Goal: Task Accomplishment & Management: Complete application form

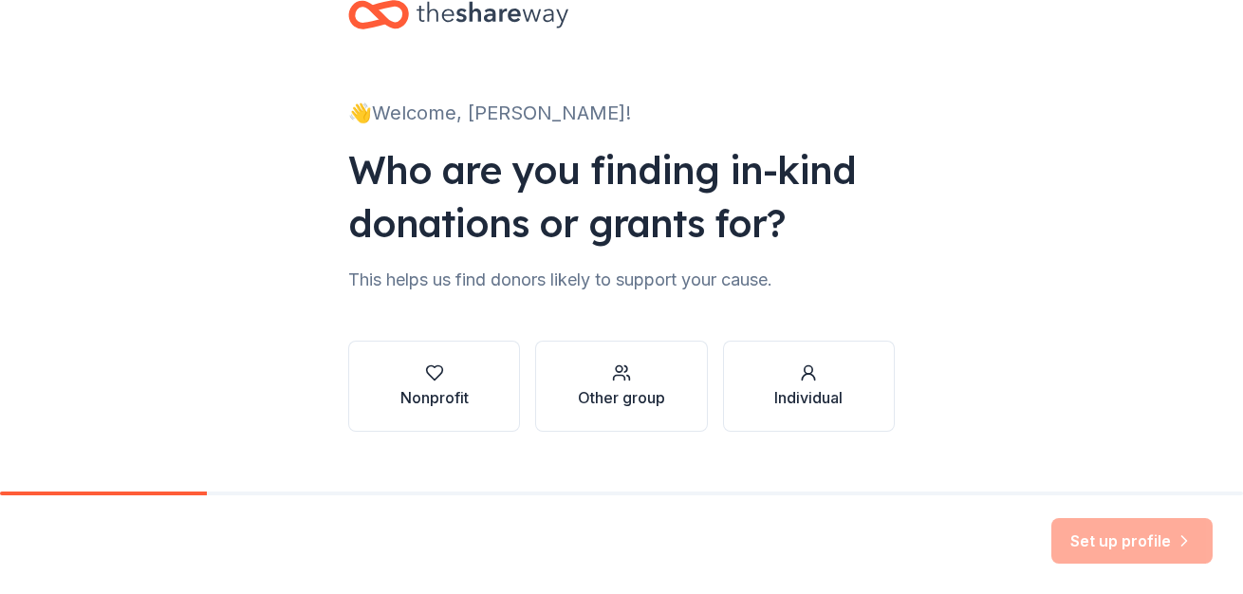
scroll to position [84, 0]
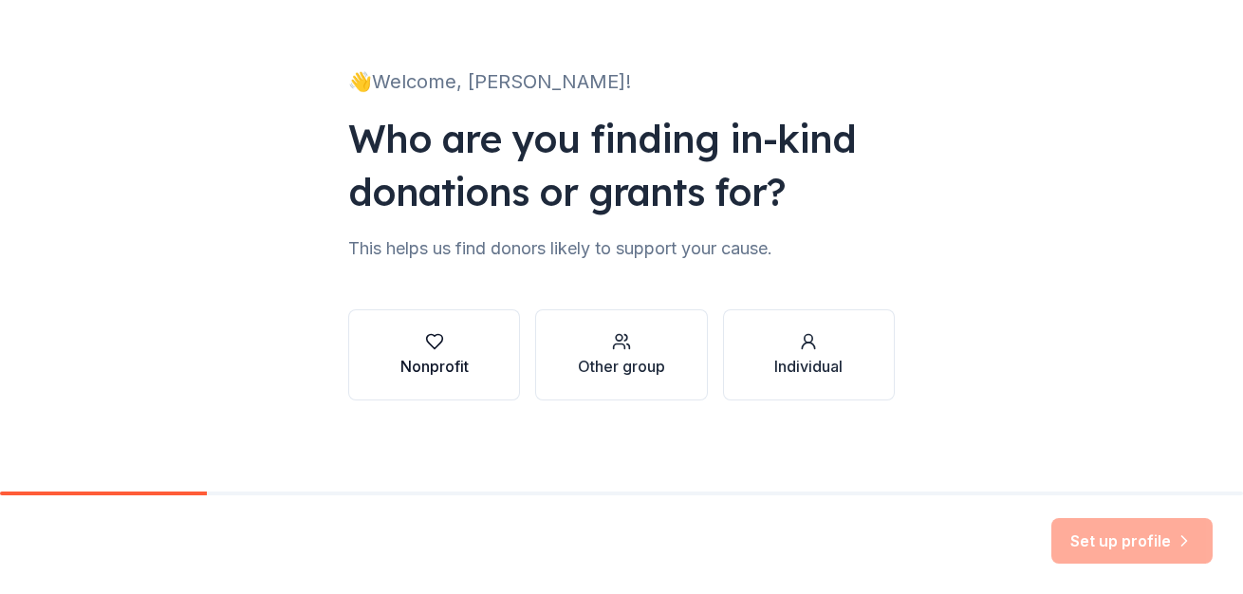
click at [450, 344] on div "button" at bounding box center [434, 341] width 68 height 19
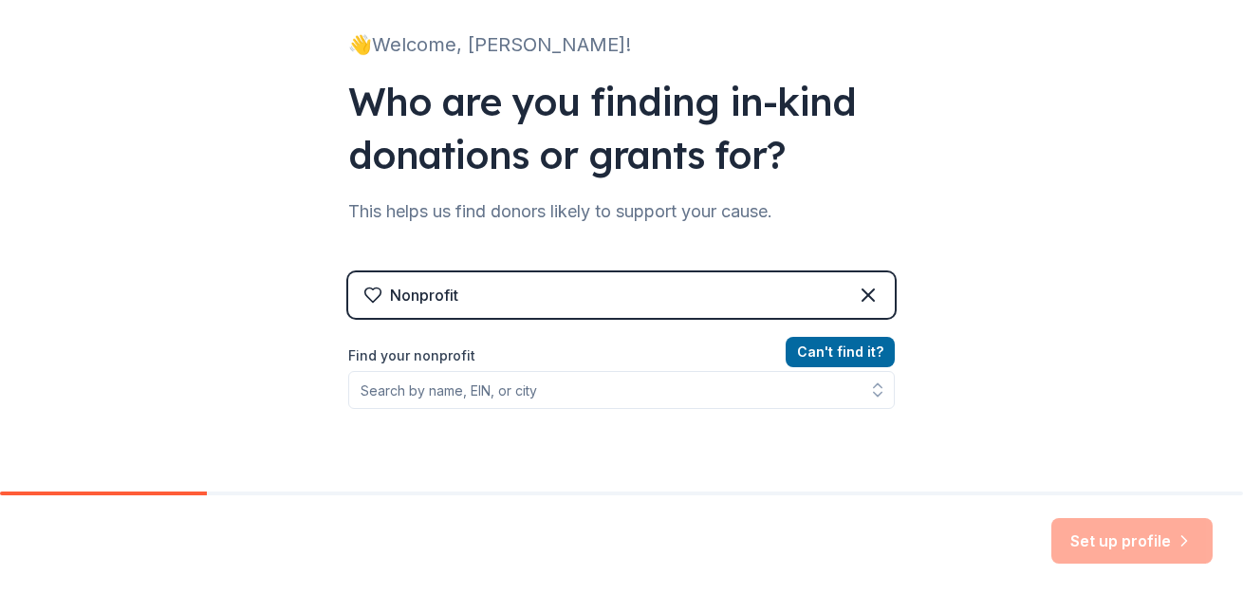
scroll to position [122, 0]
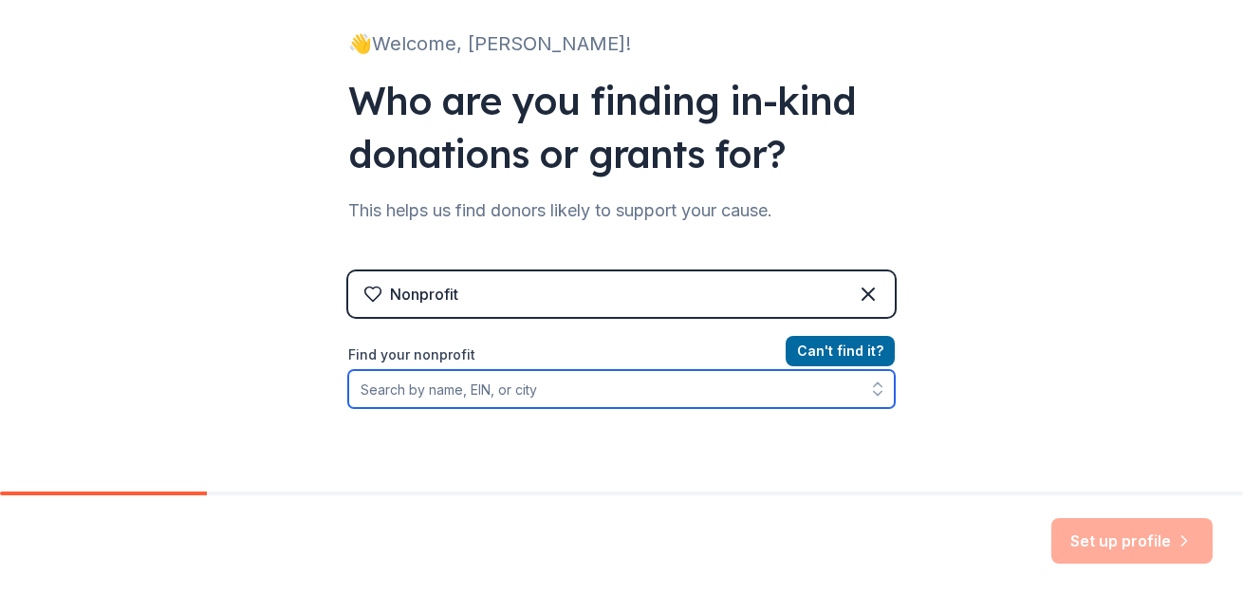
click at [507, 407] on input "Find your nonprofit" at bounding box center [621, 389] width 547 height 38
paste input "TAX ID # [US_EMPLOYER_IDENTIFICATION_NUMBER]"
type input "TAX ID # [US_EMPLOYER_IDENTIFICATION_NUMBER]"
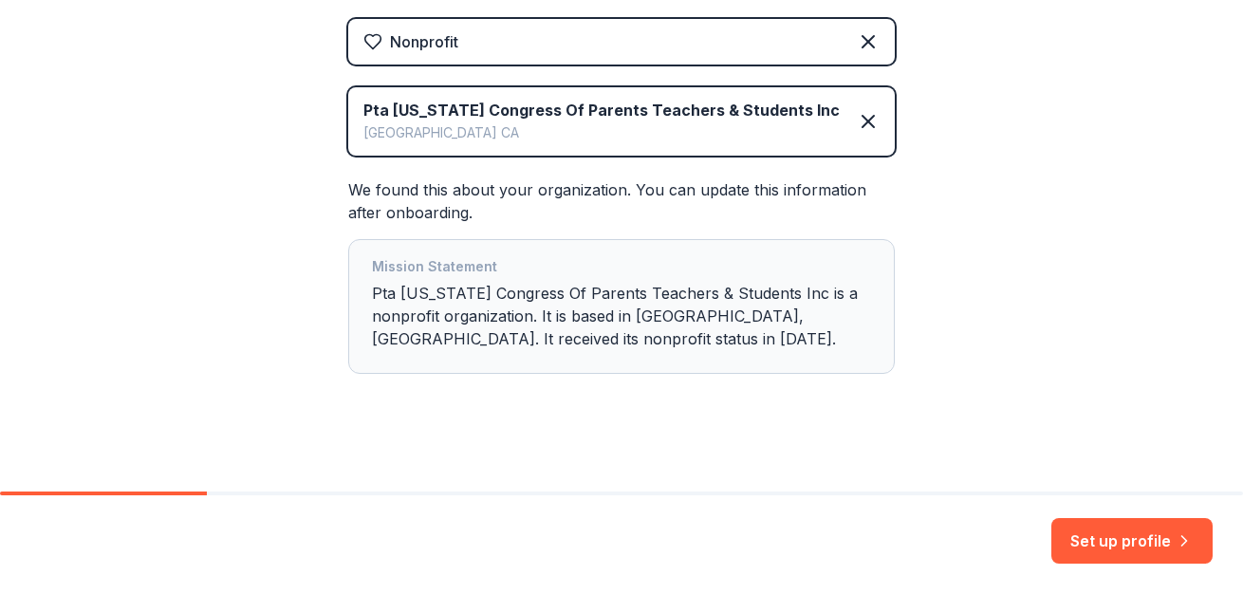
scroll to position [386, 0]
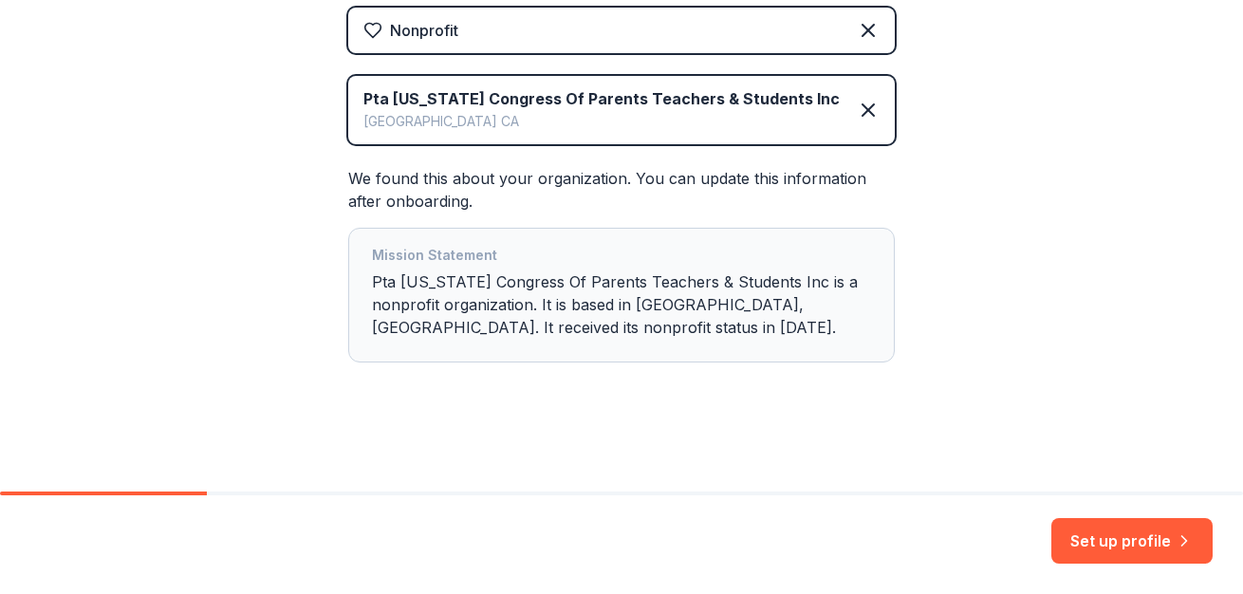
click at [444, 273] on div "Mission Statement Pta [US_STATE] Congress Of Parents Teachers & Students Inc is…" at bounding box center [621, 295] width 499 height 102
click at [443, 266] on div "Mission Statement" at bounding box center [621, 257] width 499 height 27
click at [1096, 539] on button "Set up profile" at bounding box center [1132, 541] width 161 height 46
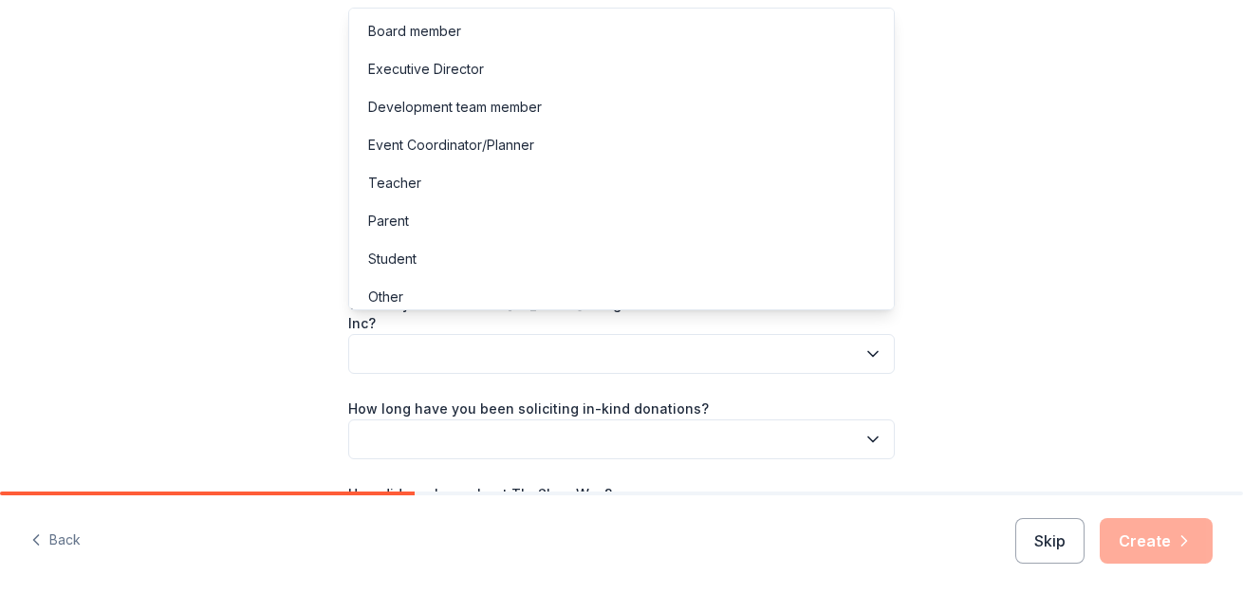
click at [850, 353] on button "button" at bounding box center [621, 354] width 547 height 40
click at [740, 102] on div "Development team member" at bounding box center [621, 107] width 537 height 38
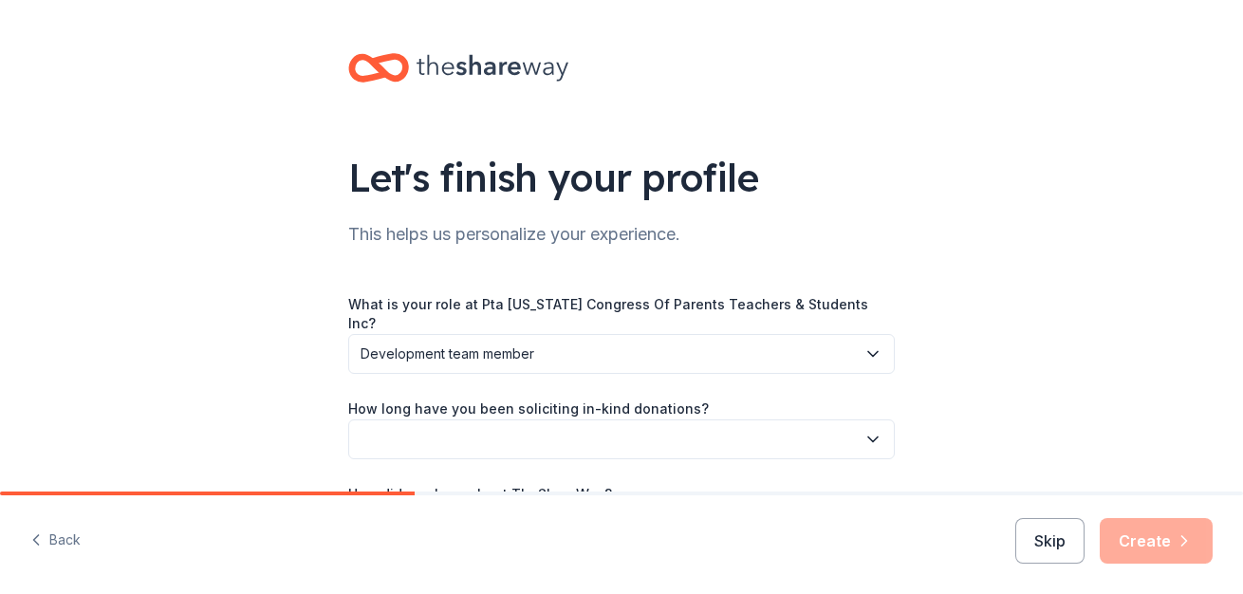
click at [972, 315] on div "Let's finish your profile This helps us personalize your experience. What is yo…" at bounding box center [621, 318] width 1243 height 636
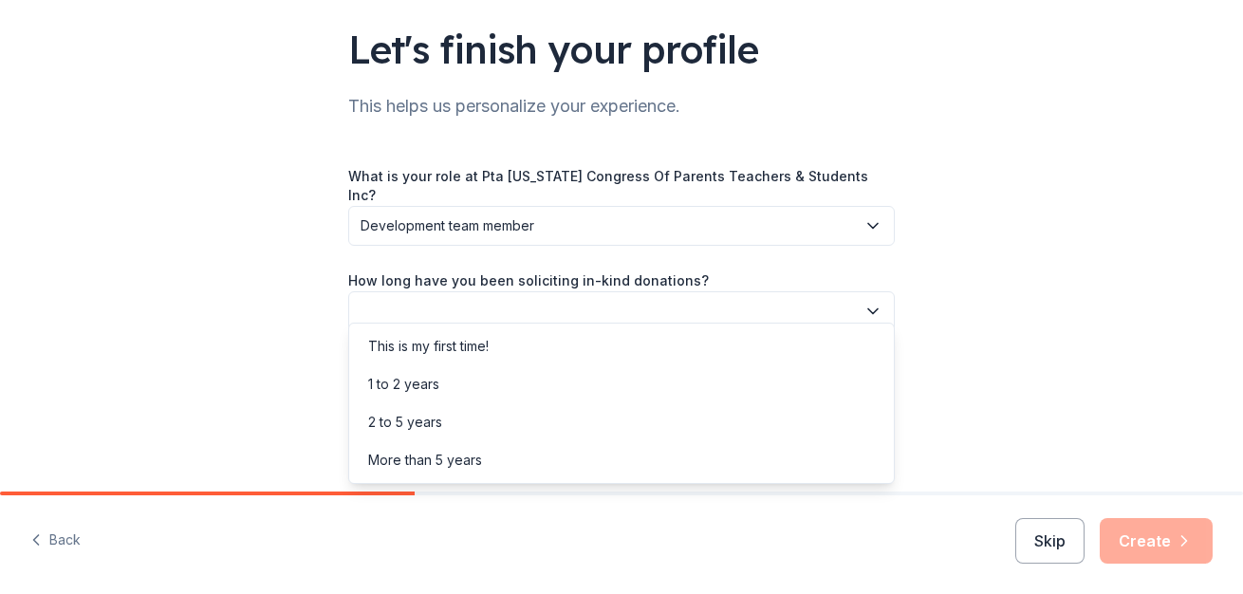
click at [833, 291] on button "button" at bounding box center [621, 311] width 547 height 40
click at [782, 348] on div "This is my first time!" at bounding box center [621, 346] width 537 height 38
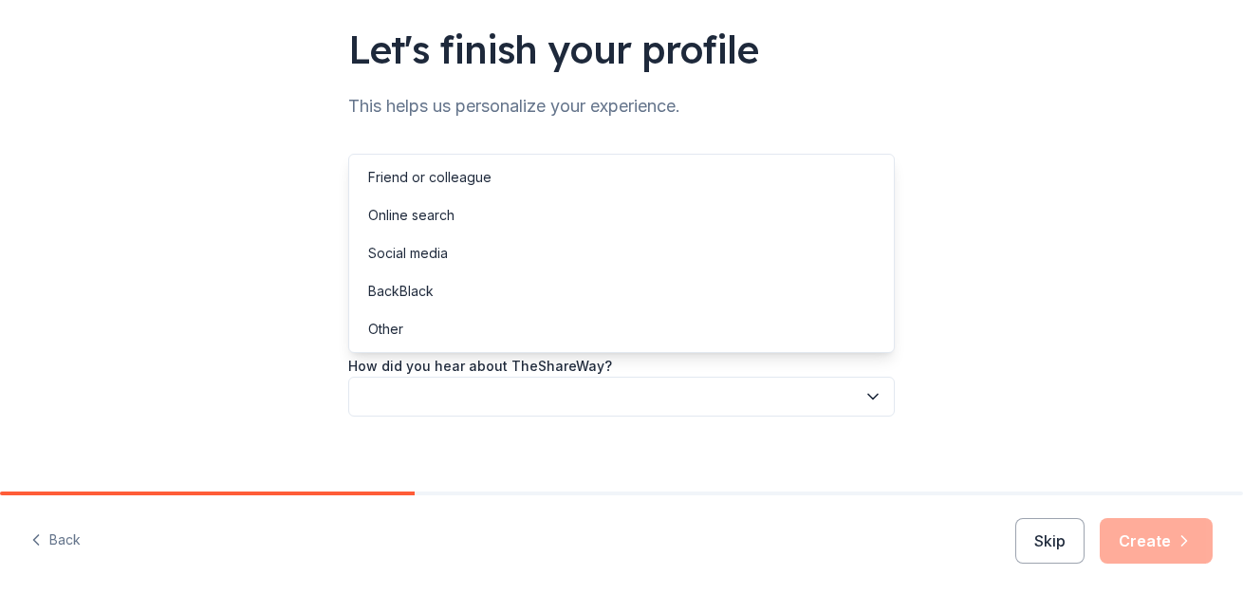
click at [782, 378] on button "button" at bounding box center [621, 397] width 547 height 40
click at [744, 255] on div "Social media" at bounding box center [621, 253] width 537 height 38
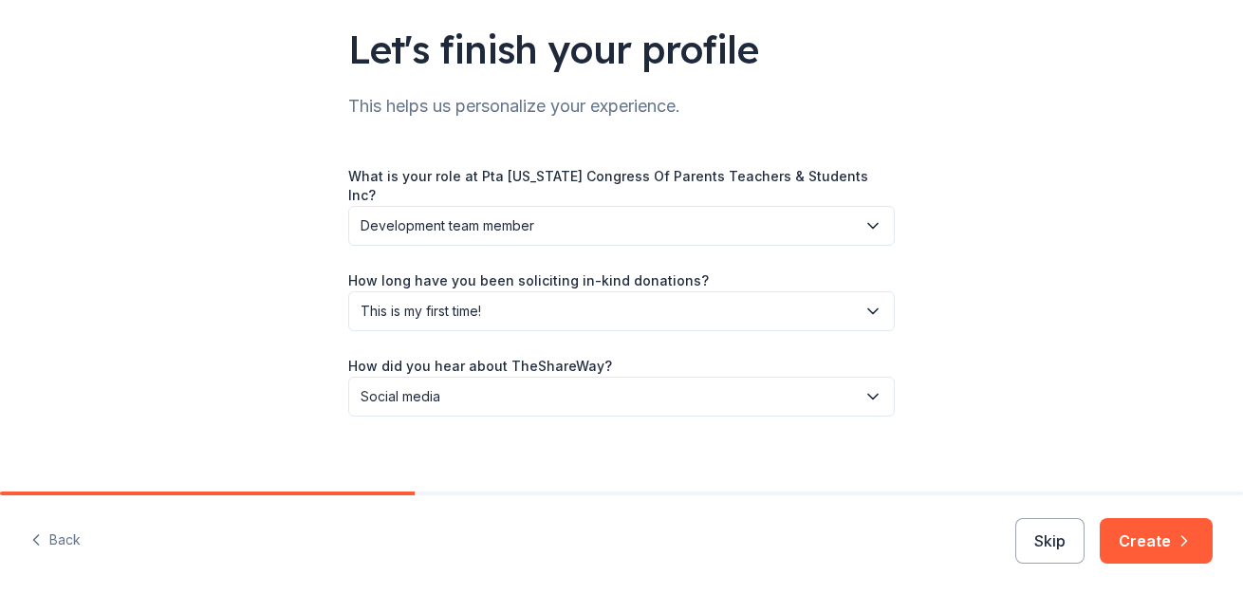
click at [1002, 313] on div "Let's finish your profile This helps us personalize your experience. What is yo…" at bounding box center [621, 190] width 1243 height 636
drag, startPoint x: 1147, startPoint y: 558, endPoint x: 1052, endPoint y: 541, distance: 97.4
click at [1052, 543] on div "Skip Create" at bounding box center [1113, 541] width 197 height 46
click at [1133, 535] on button "Create" at bounding box center [1156, 541] width 113 height 46
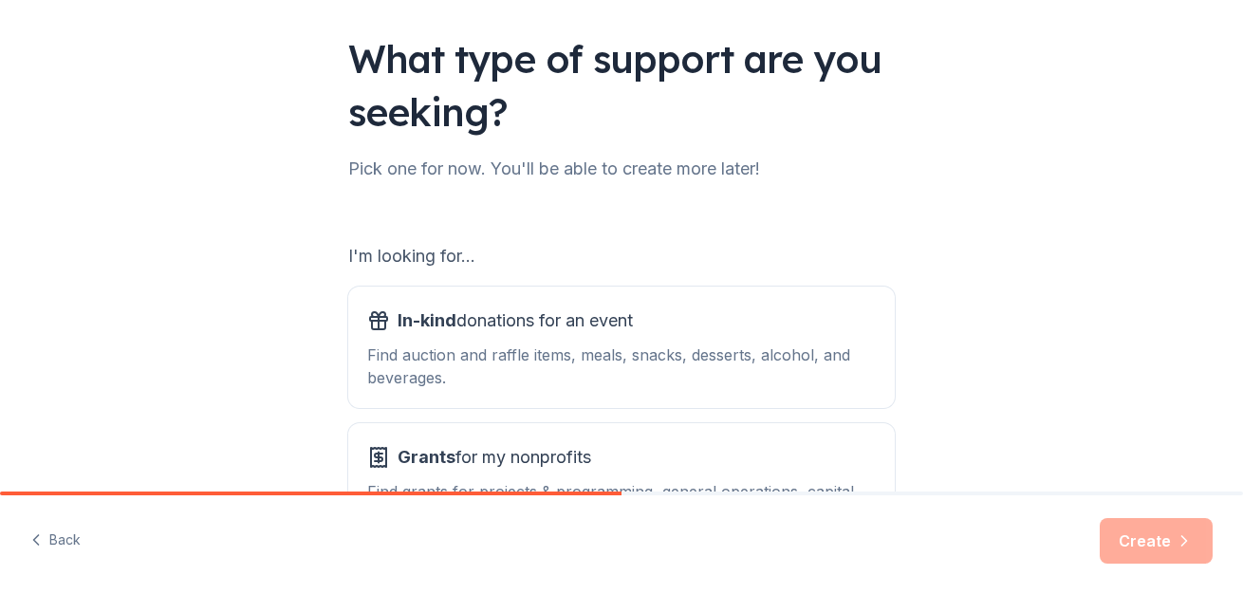
scroll to position [274, 0]
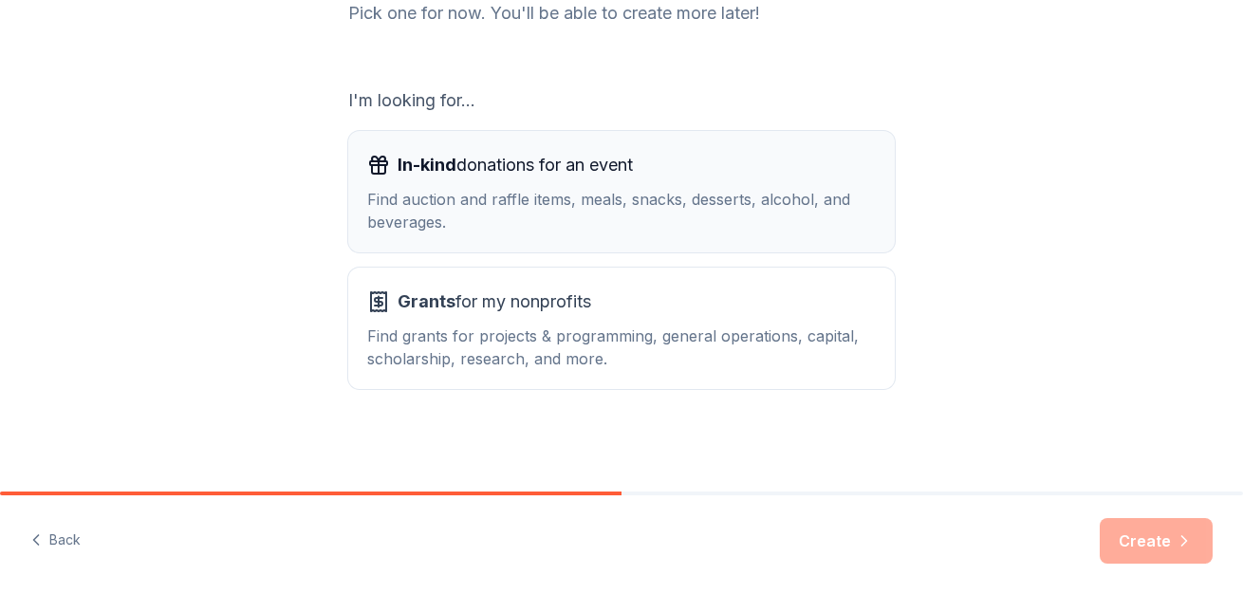
click at [740, 229] on div "Find auction and raffle items, meals, snacks, desserts, alcohol, and beverages." at bounding box center [621, 211] width 509 height 46
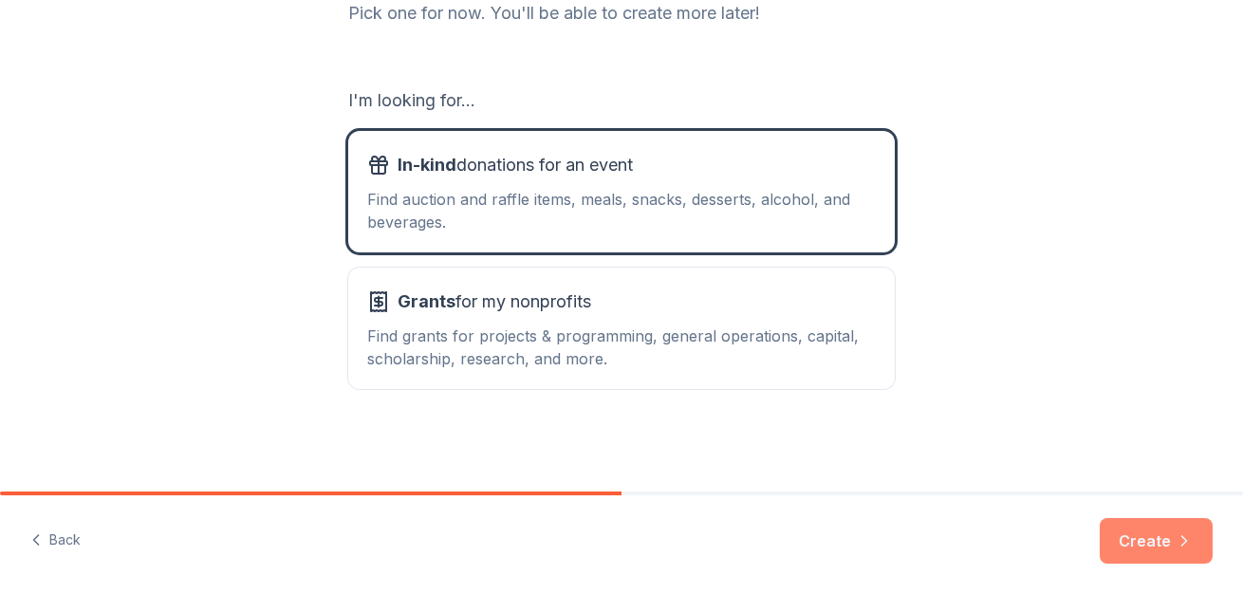
click at [1144, 522] on button "Create" at bounding box center [1156, 541] width 113 height 46
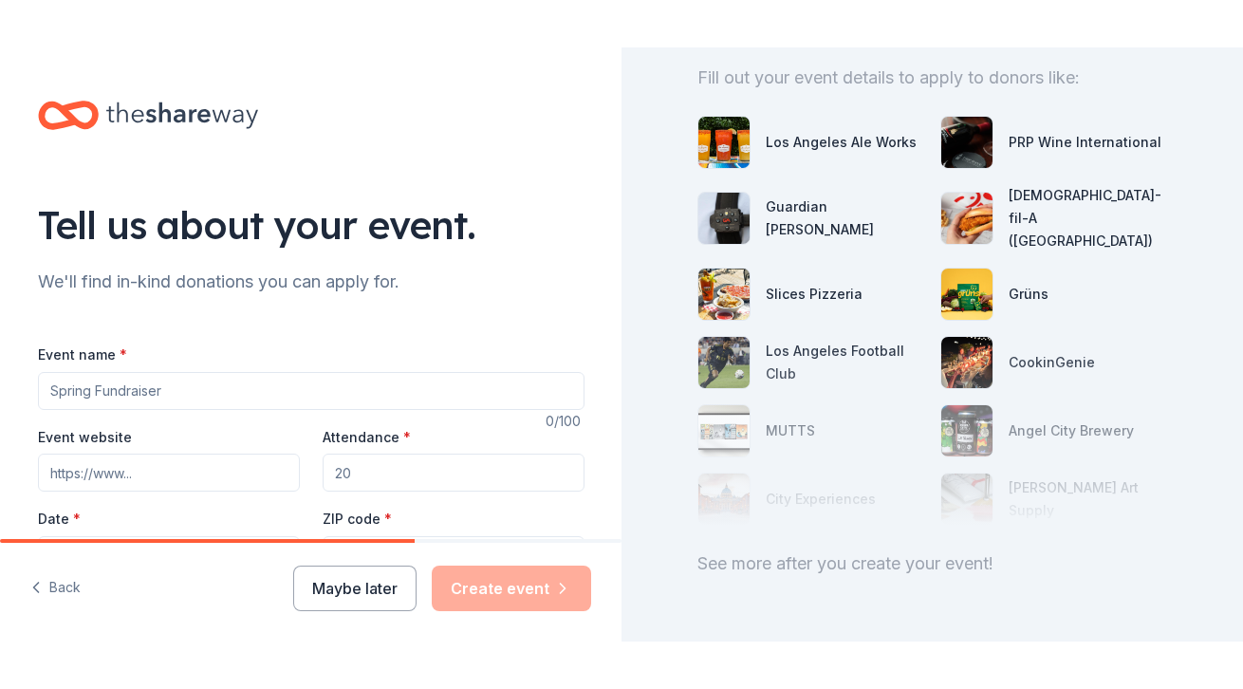
scroll to position [212, 0]
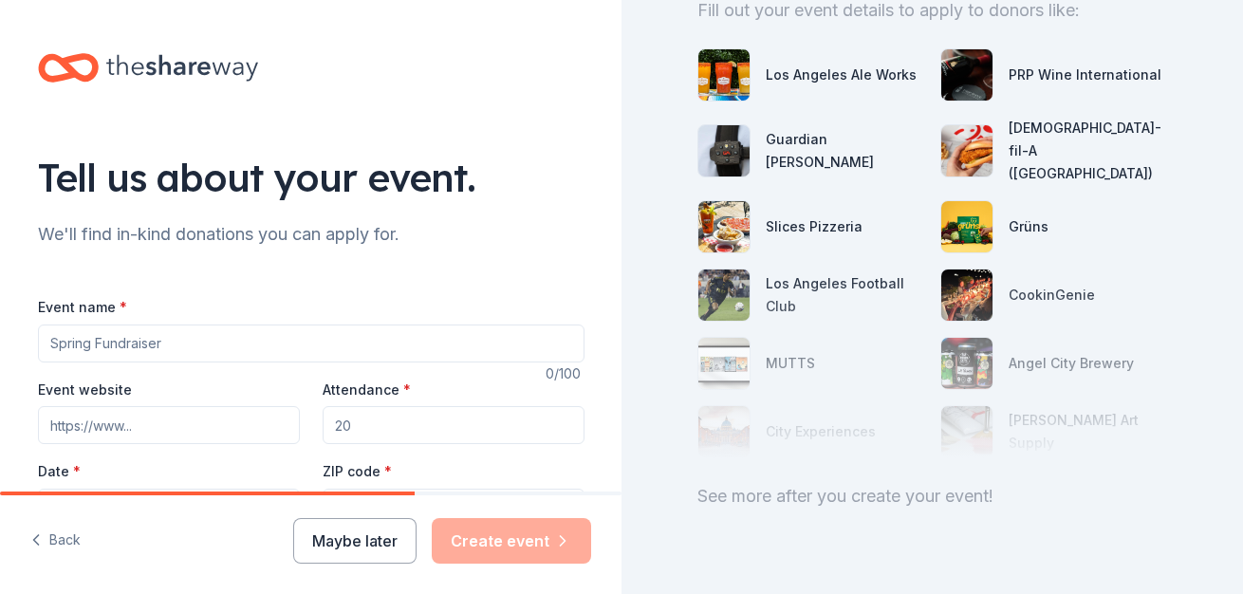
click at [394, 514] on div "Back Maybe later Create event" at bounding box center [311, 544] width 622 height 99
click at [370, 537] on button "Maybe later" at bounding box center [354, 541] width 123 height 46
click at [370, 534] on button "Maybe later" at bounding box center [354, 541] width 123 height 46
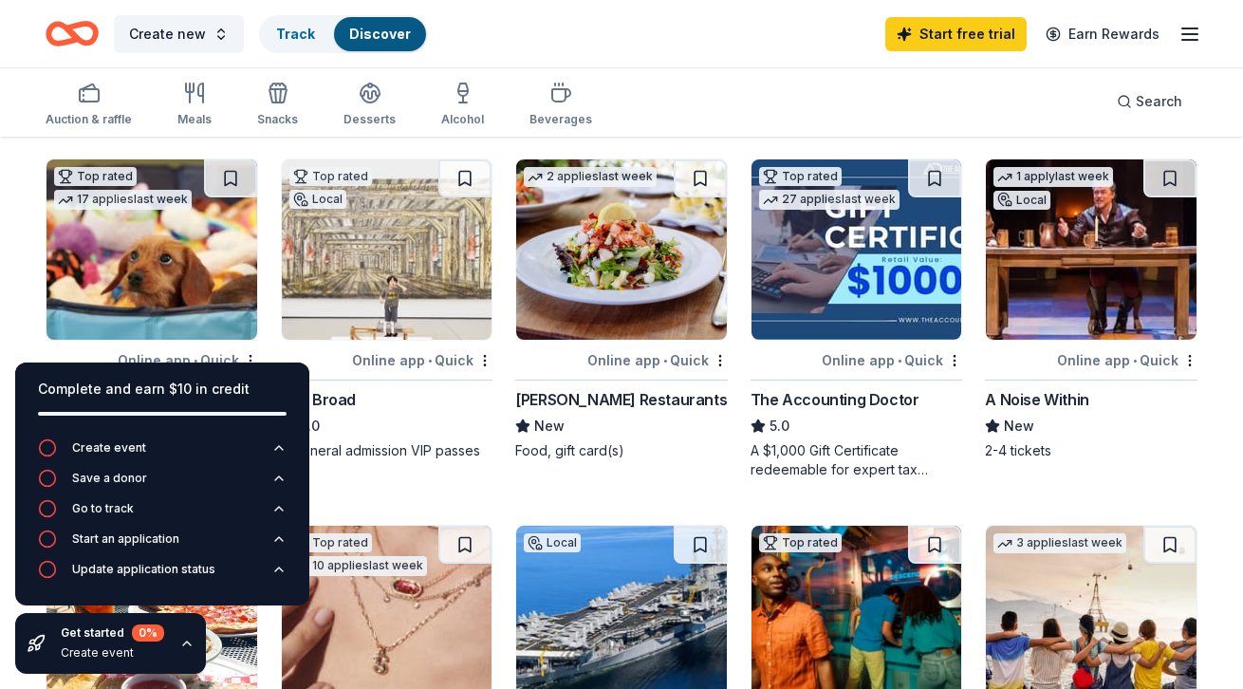
scroll to position [504, 0]
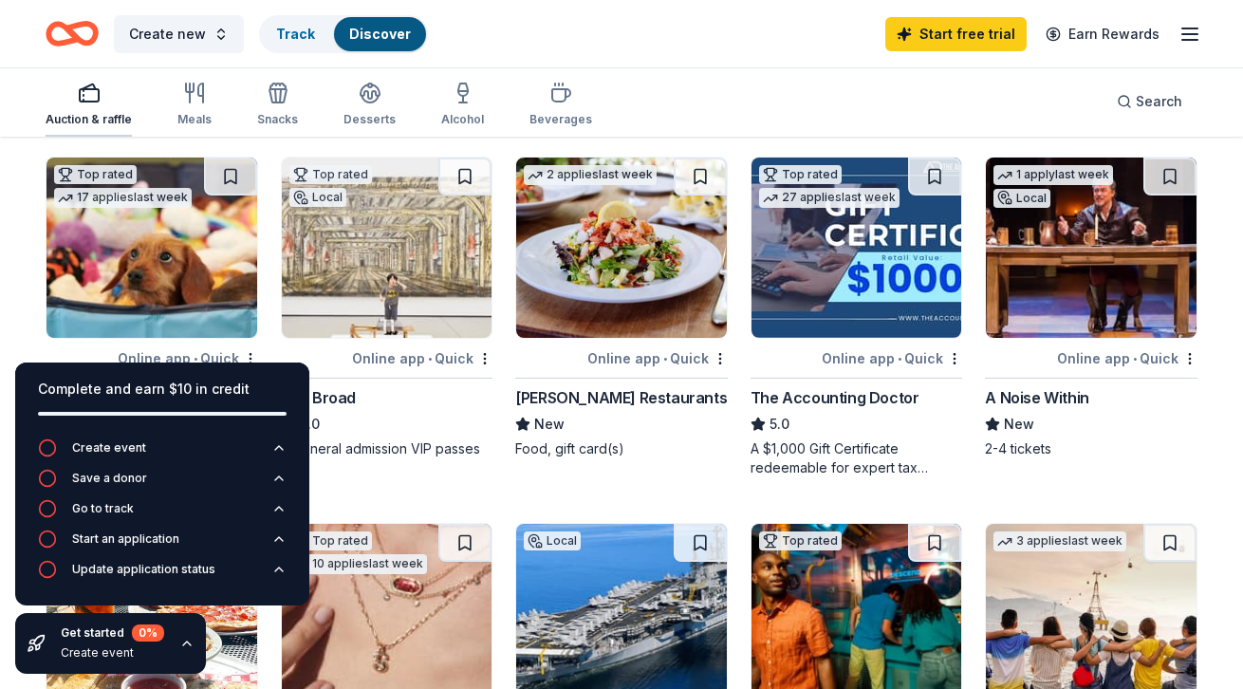
click at [96, 96] on icon "button" at bounding box center [89, 93] width 23 height 23
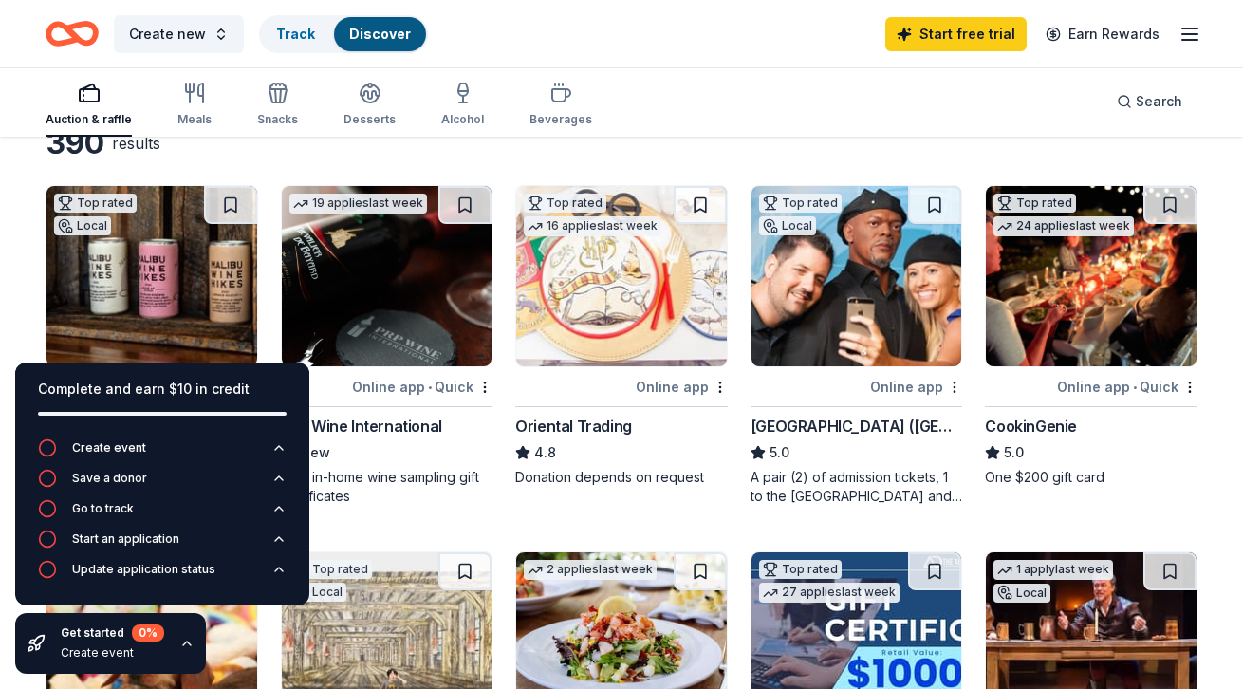
scroll to position [58, 0]
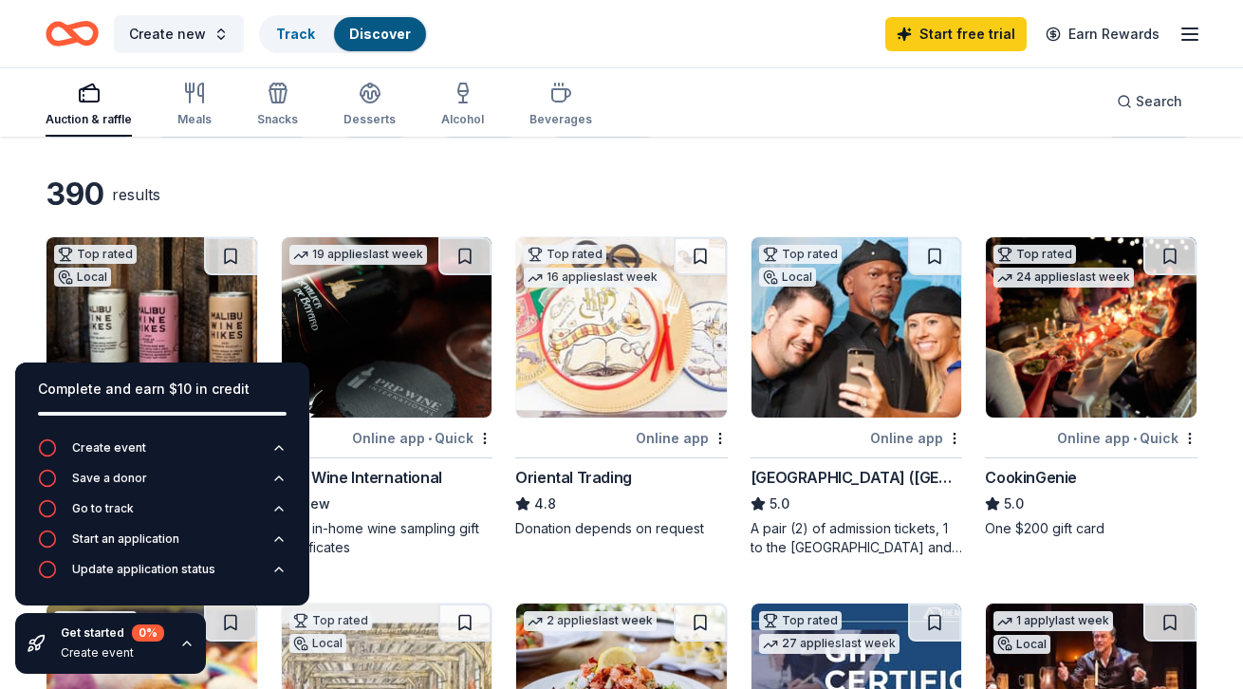
click at [570, 348] on img at bounding box center [621, 327] width 211 height 180
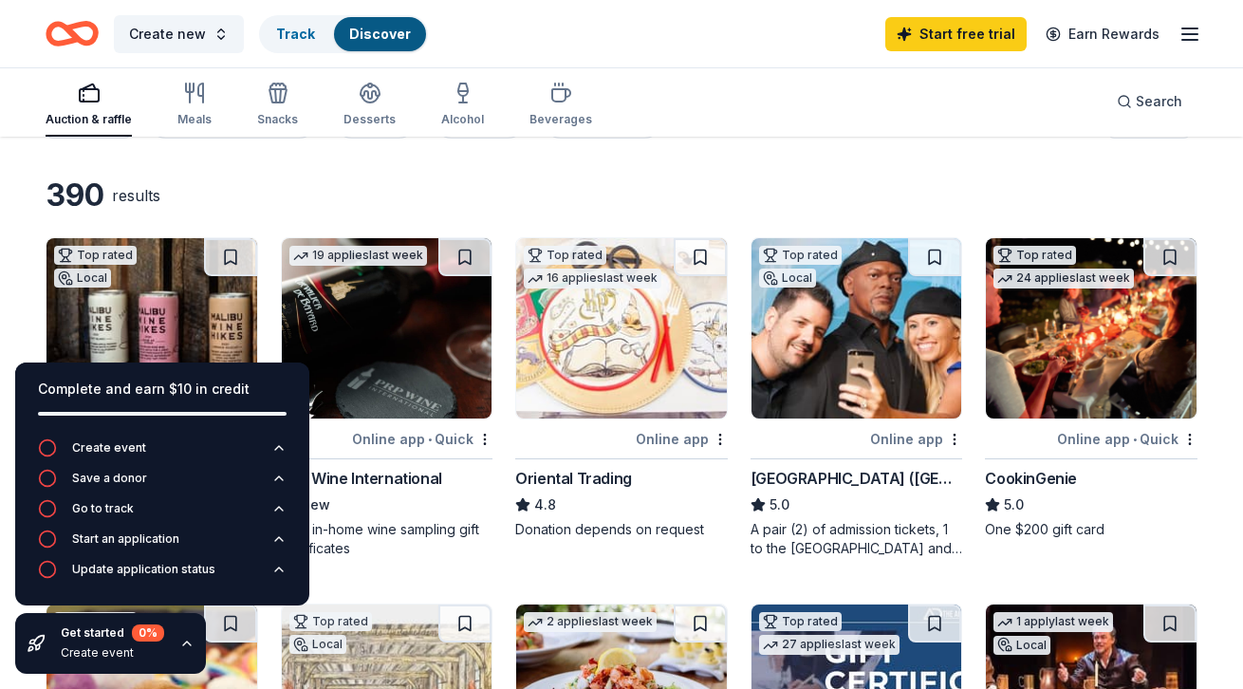
scroll to position [0, 0]
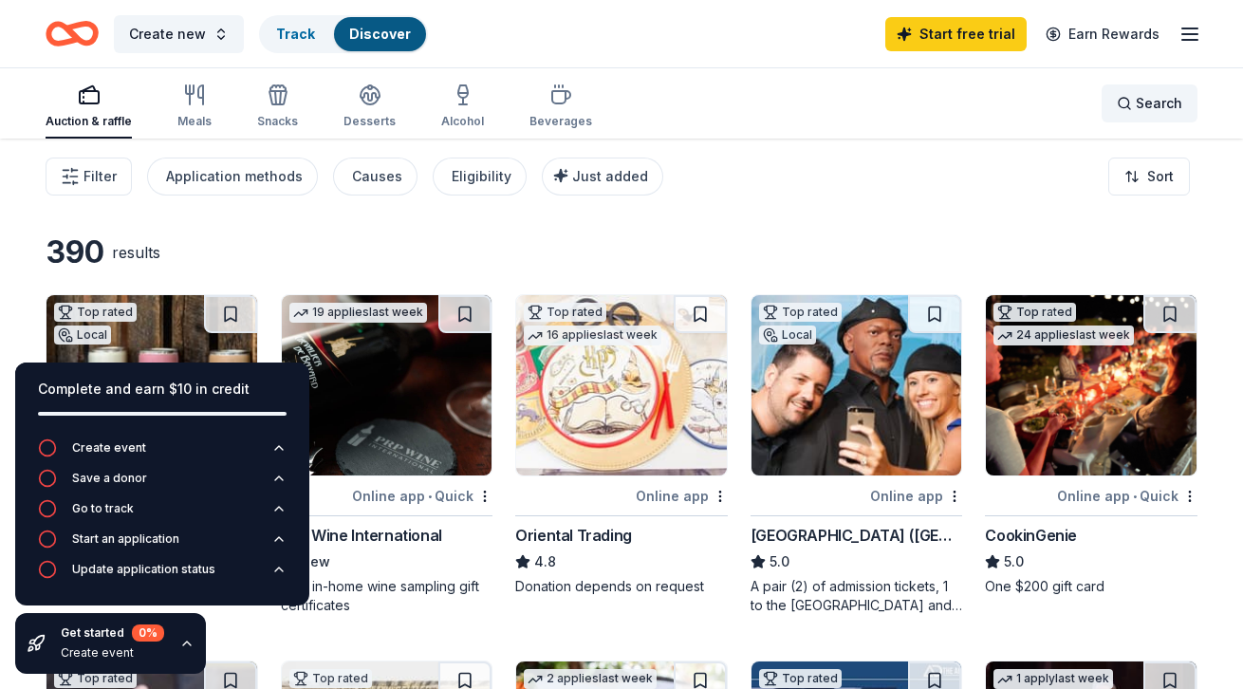
click at [1126, 102] on div "Search" at bounding box center [1149, 103] width 65 height 23
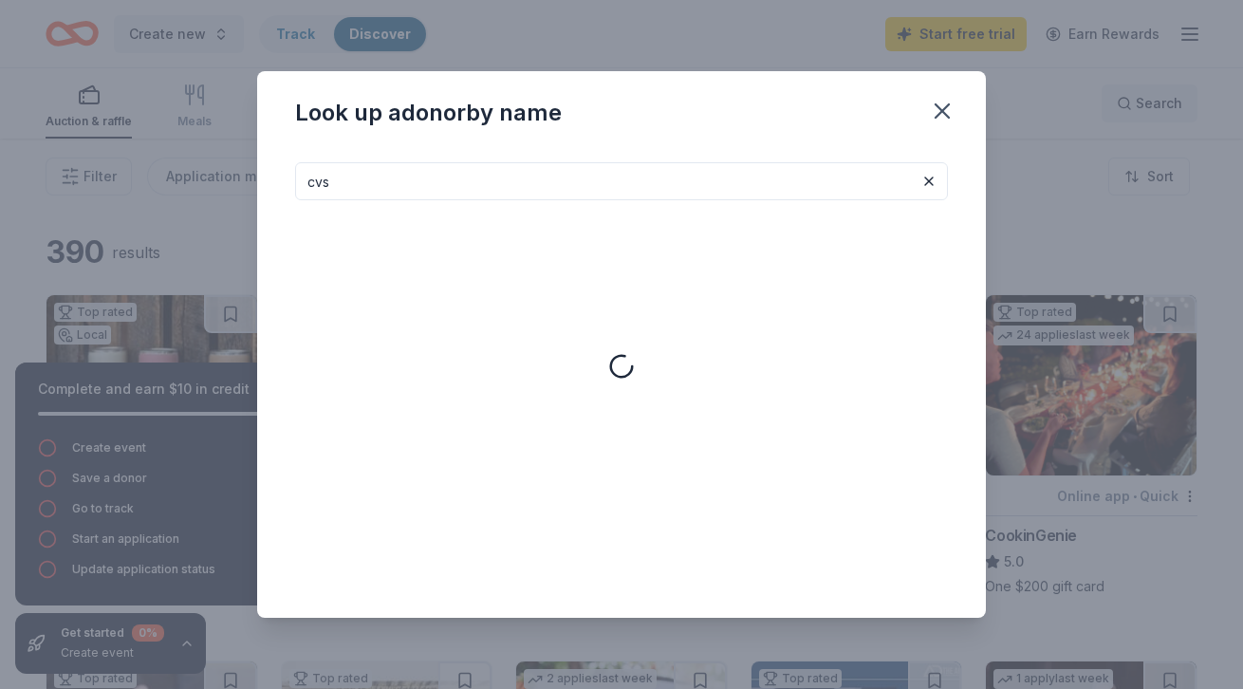
type input "cvs"
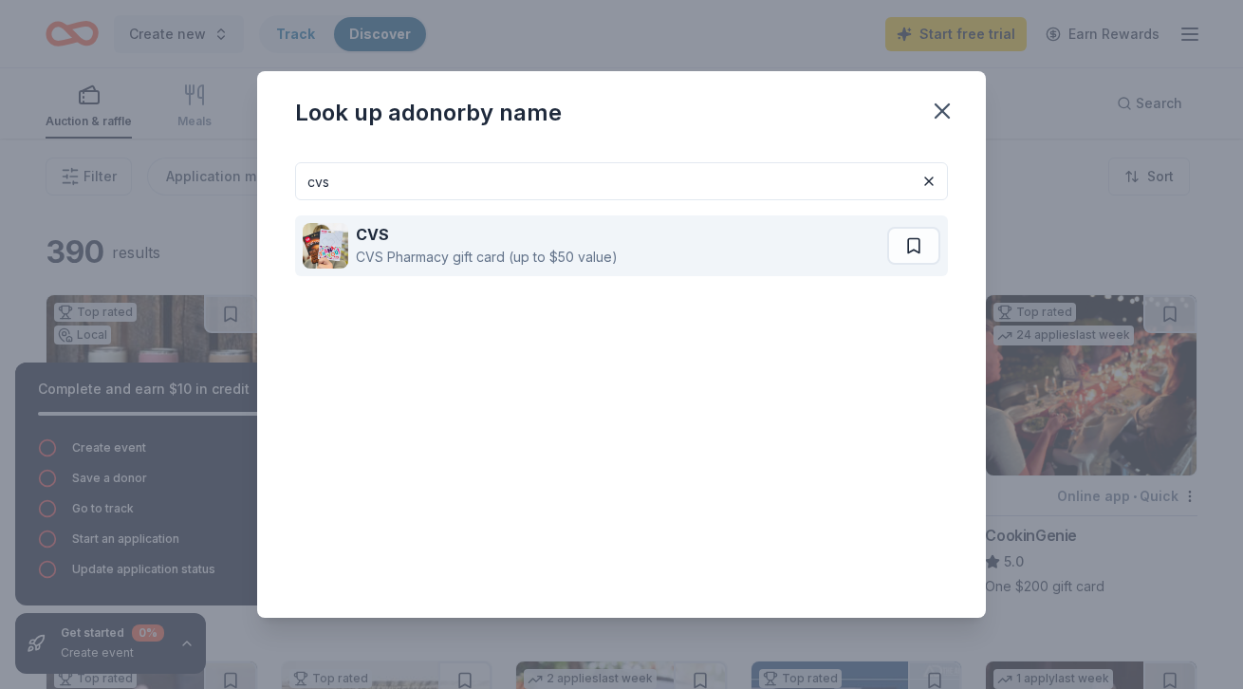
click at [620, 233] on div "CVS CVS Pharmacy gift card (up to $50 value)" at bounding box center [595, 245] width 585 height 61
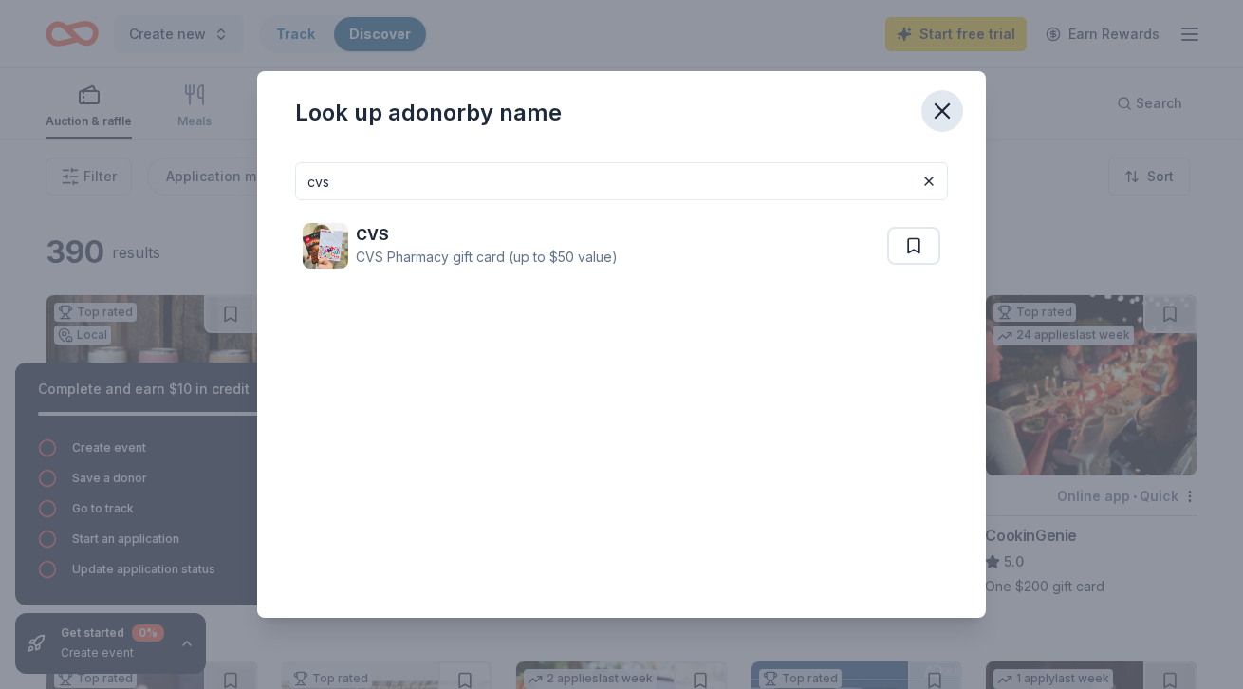
click at [934, 99] on icon "button" at bounding box center [942, 111] width 27 height 27
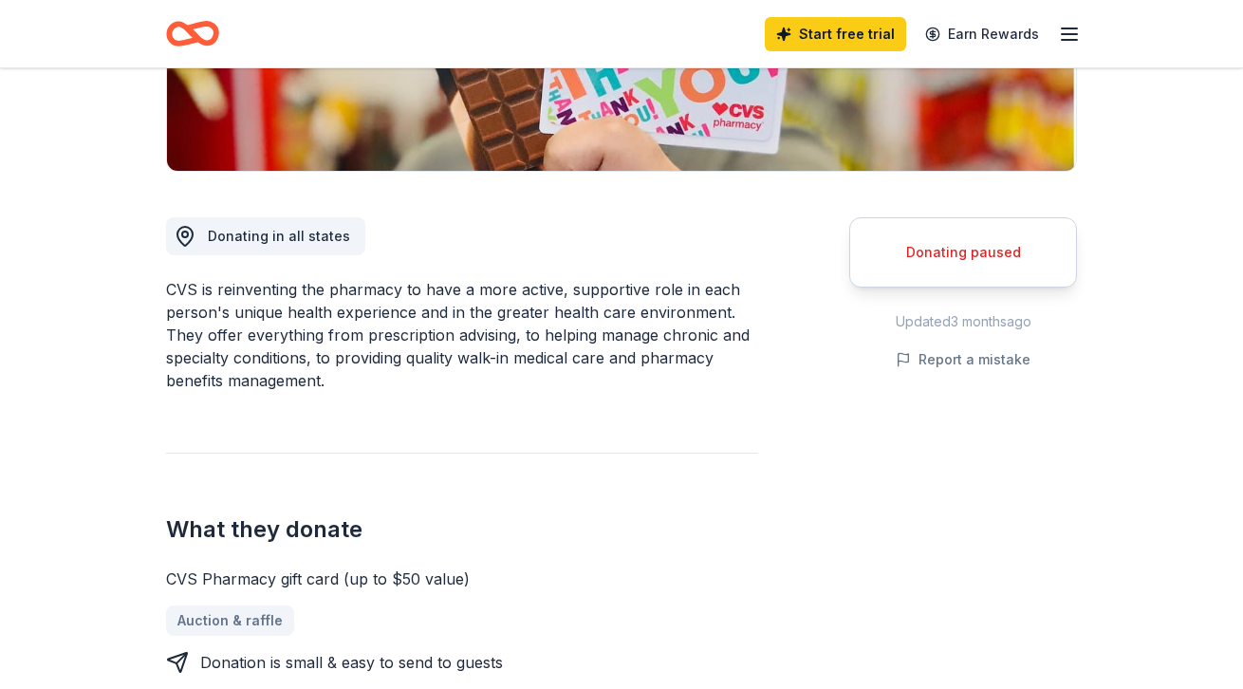
scroll to position [403, 0]
